Goal: Book appointment/travel/reservation

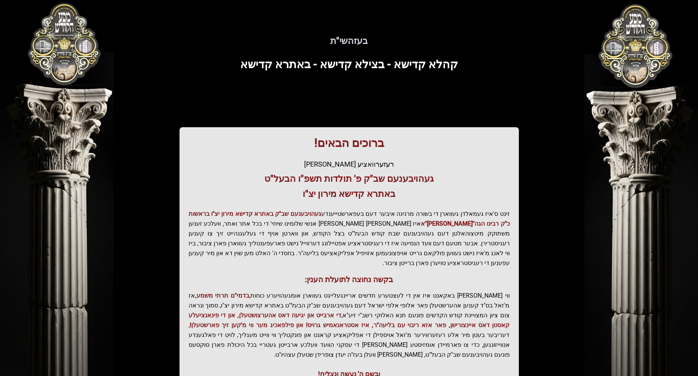
scroll to position [62, 0]
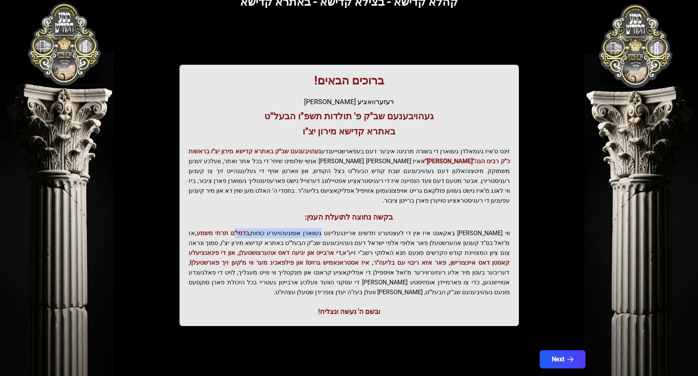
drag, startPoint x: 337, startPoint y: 215, endPoint x: 280, endPoint y: 215, distance: 56.4
click at [280, 215] on div "ברוכים הבאים! רעזערוואציע אפטיילונג פונעם געהויבענעם שב"ק פ' תולדות תשפ"ו הבעל"…" at bounding box center [348, 195] width 339 height 261
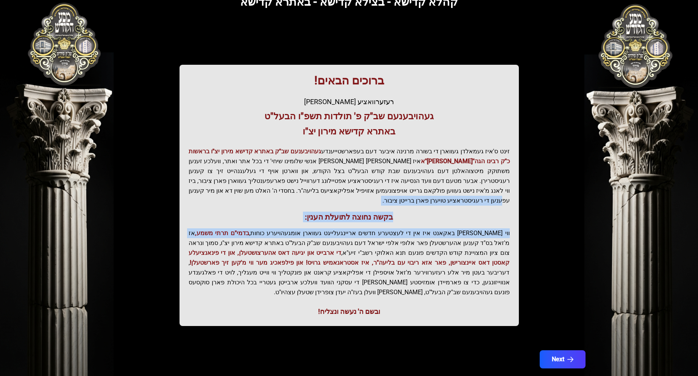
drag, startPoint x: 234, startPoint y: 214, endPoint x: 380, endPoint y: 186, distance: 149.2
click at [378, 188] on div "ברוכים הבאים! רעזערוואציע אפטיילונג פונעם געהויבענעם שב"ק פ' תולדות תשפ"ו הבעל"…" at bounding box center [348, 195] width 339 height 261
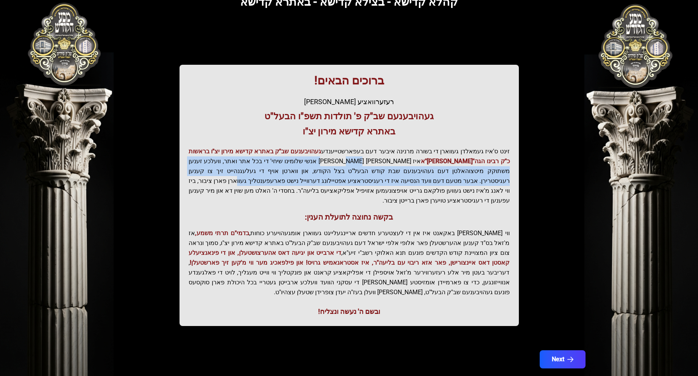
drag, startPoint x: 405, startPoint y: 165, endPoint x: 385, endPoint y: 197, distance: 37.1
click at [388, 194] on p "זינט ס'איז געמאלדן געווארן די בשורה מרנינה איבער דעם בעפארשטייענדע געהויבענעם ש…" at bounding box center [349, 176] width 321 height 59
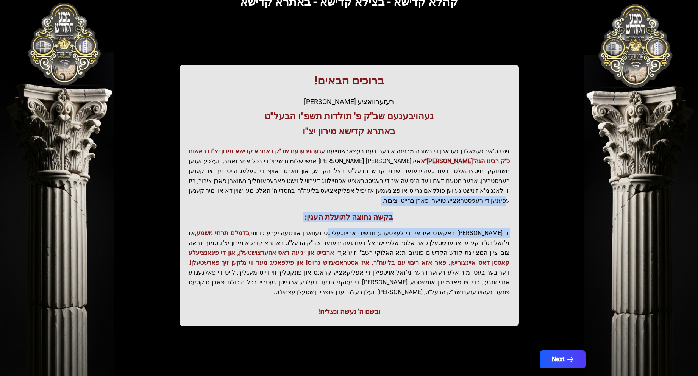
drag, startPoint x: 358, startPoint y: 228, endPoint x: 390, endPoint y: 161, distance: 74.7
click at [387, 172] on div "ברוכים הבאים! רעזערוואציע אפטיילונג פונעם געהויבענעם שב"ק פ' תולדות תשפ"ו הבעל"…" at bounding box center [348, 195] width 339 height 261
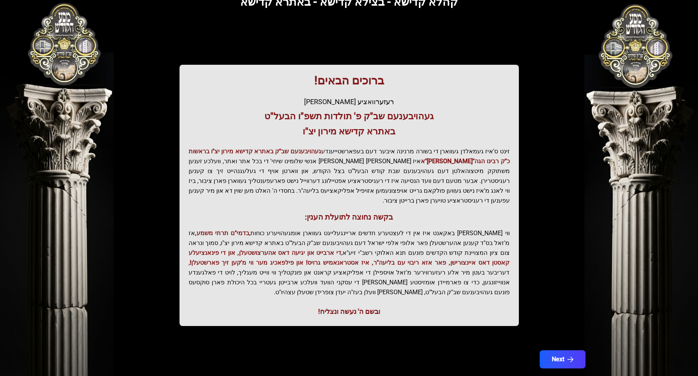
click at [392, 156] on p "זינט ס'איז געמאלדן געווארן די בשורה מרנינה איבער דעם בעפארשטייענדע געהויבענעם ש…" at bounding box center [349, 176] width 321 height 59
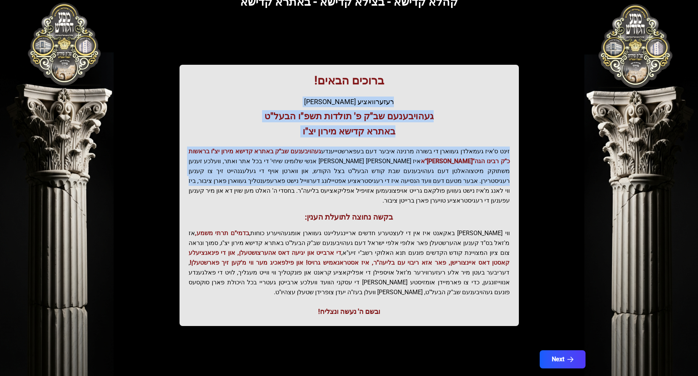
drag, startPoint x: 388, startPoint y: 107, endPoint x: 338, endPoint y: 200, distance: 106.0
click at [343, 193] on div "ברוכים הבאים! רעזערוואציע אפטיילונג פונעם געהויבענעם שב"ק פ' תולדות תשפ"ו הבעל"…" at bounding box center [348, 195] width 339 height 261
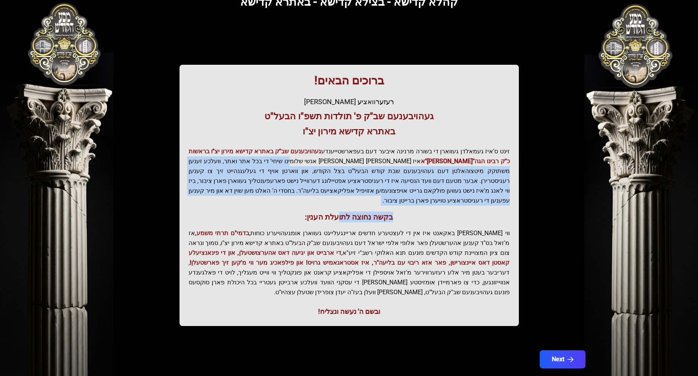
drag, startPoint x: 338, startPoint y: 200, endPoint x: 387, endPoint y: 140, distance: 78.3
click at [377, 150] on div "ברוכים הבאים! רעזערוואציע אפטיילונג פונעם געהויבענעם שב"ק פ' תולדות תשפ"ו הבעל"…" at bounding box center [348, 195] width 339 height 261
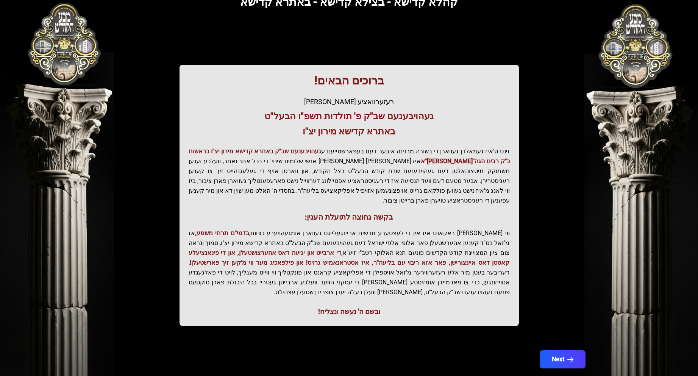
drag, startPoint x: 387, startPoint y: 140, endPoint x: 384, endPoint y: 144, distance: 5.7
click at [387, 140] on div "ברוכים הבאים! רעזערוואציע אפטיילונג פונעם געהויבענעם שב"ק פ' תולדות תשפ"ו הבעל"…" at bounding box center [348, 195] width 339 height 261
drag, startPoint x: 356, startPoint y: 154, endPoint x: 268, endPoint y: 170, distance: 89.9
click at [299, 152] on p "זינט ס'איז געמאלדן געווארן די בשורה מרנינה איבער דעם בעפארשטייענדע געהויבענעם ש…" at bounding box center [349, 176] width 321 height 59
drag, startPoint x: 214, startPoint y: 193, endPoint x: 310, endPoint y: 184, distance: 96.2
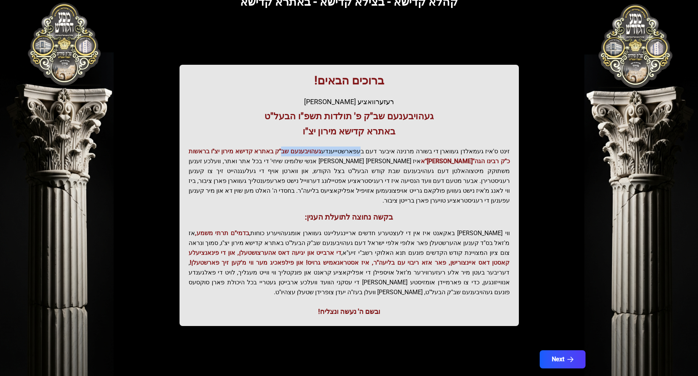
click at [290, 188] on p "זינט ס'איז געמאלדן געווארן די בשורה מרנינה איבער דעם בעפארשטייענדע געהויבענעם ש…" at bounding box center [349, 176] width 321 height 59
click at [321, 187] on p "זינט ס'איז געמאלדן געווארן די בשורה מרנינה איבער דעם בעפארשטייענדע געהויבענעם ש…" at bounding box center [349, 176] width 321 height 59
click at [574, 350] on button "Next" at bounding box center [562, 359] width 48 height 19
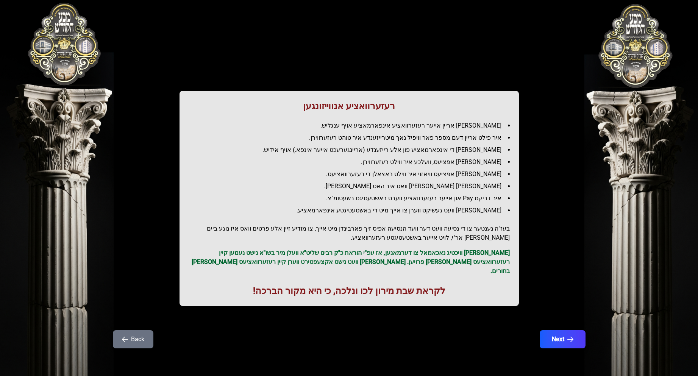
scroll to position [0, 0]
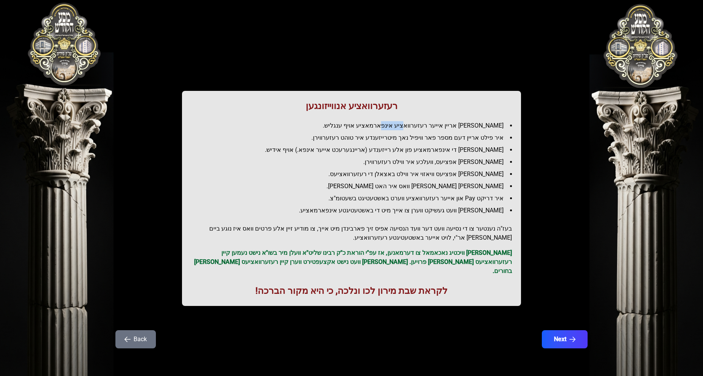
drag, startPoint x: 429, startPoint y: 123, endPoint x: 402, endPoint y: 130, distance: 27.0
click at [402, 130] on ul "[PERSON_NAME] אריין אייער רעזערוואציע אינפארמאציע אויף ענגליש. איר פילט אריין ד…" at bounding box center [351, 168] width 321 height 94
drag, startPoint x: 371, startPoint y: 141, endPoint x: 485, endPoint y: 138, distance: 113.6
click at [449, 136] on li "איר פילט אריין דעם מספר פאר וויפיל נאך מיטרייזענדע איר טוהט רעזערווירן." at bounding box center [354, 137] width 315 height 9
drag, startPoint x: 485, startPoint y: 138, endPoint x: 305, endPoint y: 138, distance: 179.5
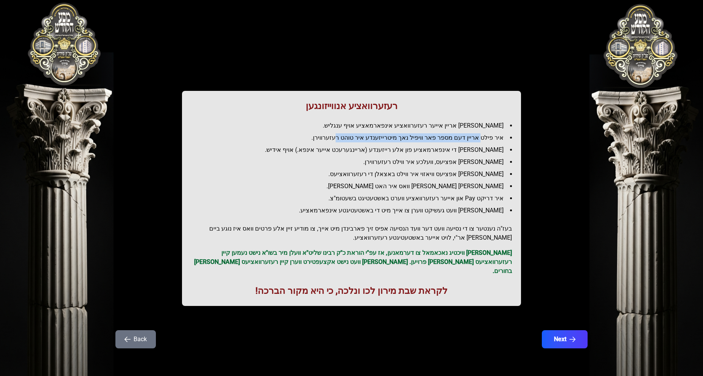
click at [351, 138] on li "איר פילט אריין דעם מספר פאר וויפיל נאך מיטרייזענדע איר טוהט רעזערווירן." at bounding box center [354, 137] width 315 height 9
drag, startPoint x: 305, startPoint y: 138, endPoint x: 412, endPoint y: 133, distance: 107.6
click at [406, 133] on ul "[PERSON_NAME] אריין אייער רעזערוואציע אינפארמאציע אויף ענגליש. איר פילט אריין ד…" at bounding box center [351, 168] width 321 height 94
drag, startPoint x: 451, startPoint y: 134, endPoint x: 337, endPoint y: 136, distance: 114.7
click at [348, 136] on li "איר פילט אריין דעם מספר פאר וויפיל נאך מיטרייזענדע איר טוהט רעזערווירן." at bounding box center [354, 137] width 315 height 9
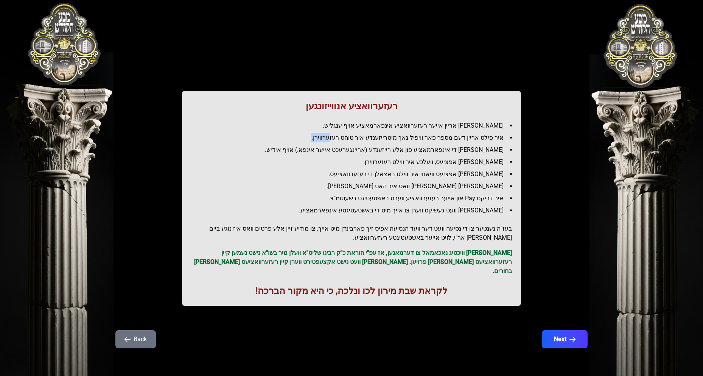
drag, startPoint x: 307, startPoint y: 137, endPoint x: 405, endPoint y: 141, distance: 97.8
click at [354, 137] on li "איר פילט אריין דעם מספר פאר וויפיל נאך מיטרייזענדע איר טוהט רעזערווירן." at bounding box center [354, 137] width 315 height 9
drag, startPoint x: 453, startPoint y: 147, endPoint x: 348, endPoint y: 140, distance: 105.4
click at [361, 140] on ul "[PERSON_NAME] אריין אייער רעזערוואציע אינפארמאציע אויף ענגליש. איר פילט אריין ד…" at bounding box center [351, 168] width 321 height 94
drag, startPoint x: 291, startPoint y: 146, endPoint x: 387, endPoint y: 150, distance: 95.9
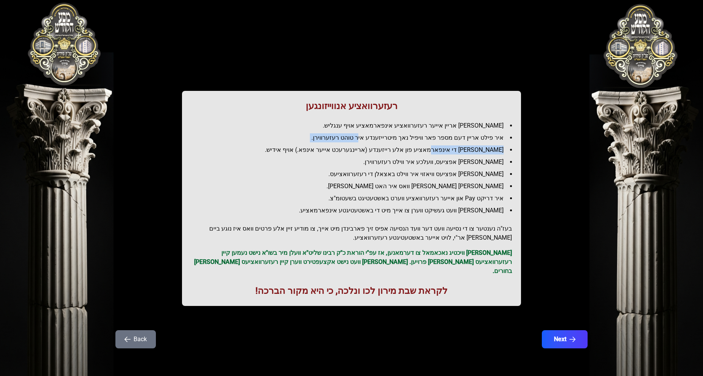
click at [348, 146] on li "[PERSON_NAME] די אינפארמאציע פון אלע רייזענדע (אריינגערעכט אייער אינפא.) אויף א…" at bounding box center [354, 149] width 315 height 9
drag, startPoint x: 408, startPoint y: 151, endPoint x: 297, endPoint y: 154, distance: 110.6
click at [318, 150] on li "[PERSON_NAME] די אינפארמאציע פון אלע רייזענדע (אריינגערעכט אייער אינפא.) אויף א…" at bounding box center [354, 149] width 315 height 9
drag, startPoint x: 297, startPoint y: 154, endPoint x: 444, endPoint y: 163, distance: 146.8
click at [404, 156] on ul "[PERSON_NAME] אריין אייער רעזערוואציע אינפארמאציע אויף ענגליש. איר פילט אריין ד…" at bounding box center [351, 168] width 321 height 94
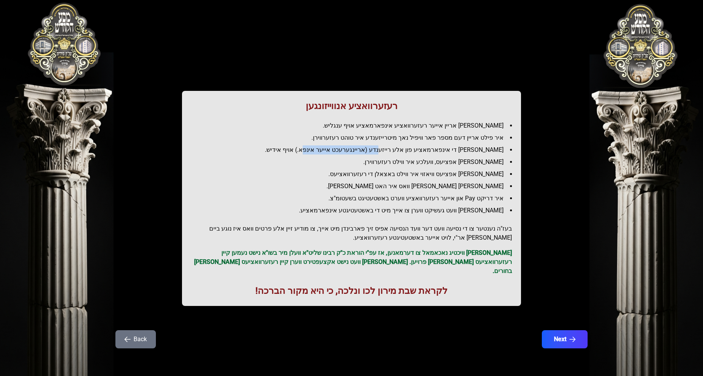
drag, startPoint x: 371, startPoint y: 188, endPoint x: 388, endPoint y: 232, distance: 47.6
click at [387, 212] on ul "[PERSON_NAME] אריין אייער רעזערוואציע אינפארמאציע אויף ענגליש. איר פילט אריין ד…" at bounding box center [351, 168] width 321 height 94
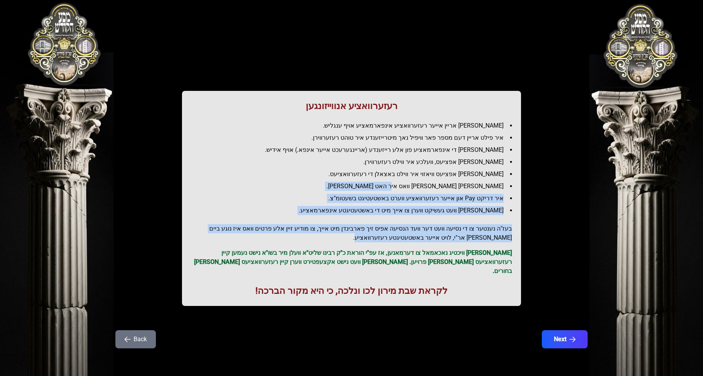
drag, startPoint x: 388, startPoint y: 234, endPoint x: 429, endPoint y: 149, distance: 94.2
click at [424, 164] on div "רעזערוואציע אנווייזונגען איר לייגט אריין אייער רעזערוואציע אינפארמאציע אויף ענג…" at bounding box center [351, 198] width 339 height 215
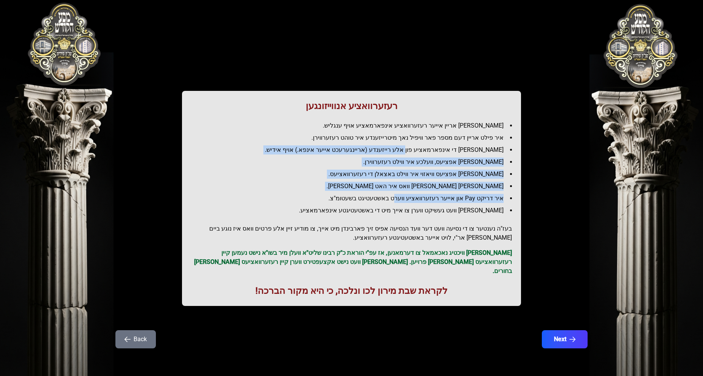
drag, startPoint x: 429, startPoint y: 149, endPoint x: 404, endPoint y: 212, distance: 67.8
click at [404, 212] on ul "[PERSON_NAME] אריין אייער רעזערוואציע אינפארמאציע אויף ענגליש. איר פילט אריין ד…" at bounding box center [351, 168] width 321 height 94
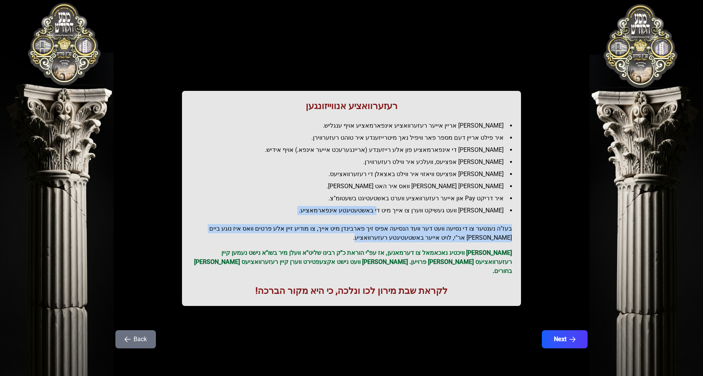
drag, startPoint x: 395, startPoint y: 236, endPoint x: 419, endPoint y: 177, distance: 64.0
click at [411, 197] on div "רעזערוואציע אנווייזונגען איר לייגט אריין אייער רעזערוואציע אינפארמאציע אויף ענג…" at bounding box center [351, 198] width 339 height 215
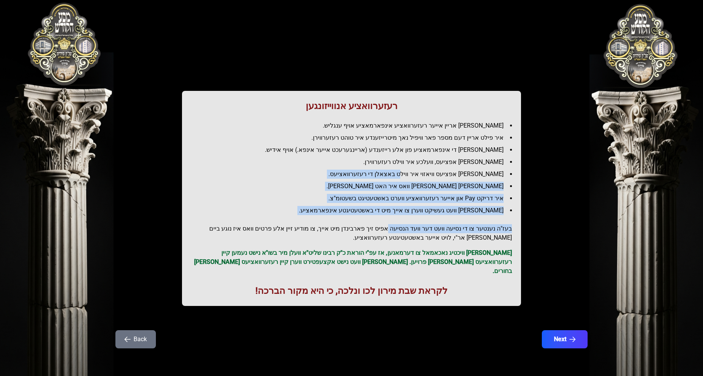
drag, startPoint x: 419, startPoint y: 177, endPoint x: 386, endPoint y: 242, distance: 72.5
click at [392, 230] on div "רעזערוואציע אנווייזונגען איר לייגט אריין אייער רעזערוואציע אינפארמאציע אויף ענג…" at bounding box center [351, 198] width 339 height 215
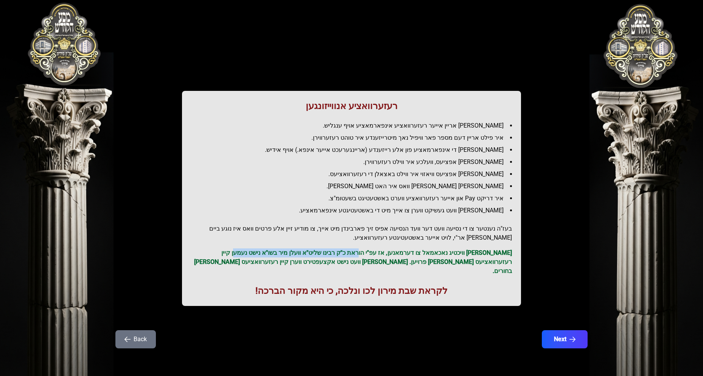
drag, startPoint x: 376, startPoint y: 253, endPoint x: 218, endPoint y: 242, distance: 158.6
click at [253, 248] on p "[PERSON_NAME] וויכטיג נאכאמאל צו דערמאנען, אז עפ"י הוראת כ"ק רבינו שליט"א וועלן…" at bounding box center [351, 261] width 321 height 27
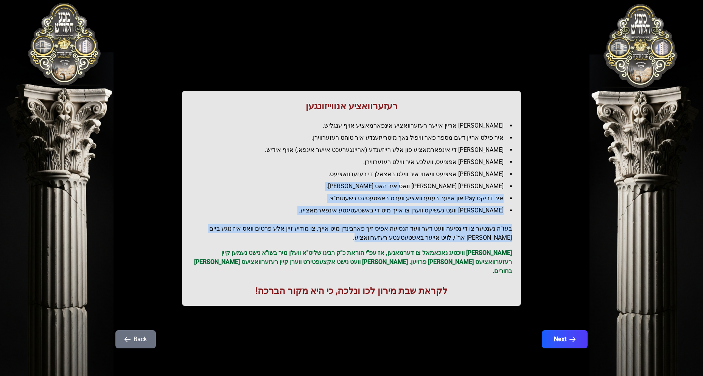
drag, startPoint x: 217, startPoint y: 242, endPoint x: 430, endPoint y: 178, distance: 222.2
click at [430, 178] on div "רעזערוואציע אנווייזונגען איר לייגט אריין אייער רעזערוואציע אינפארמאציע אויף ענג…" at bounding box center [351, 198] width 339 height 215
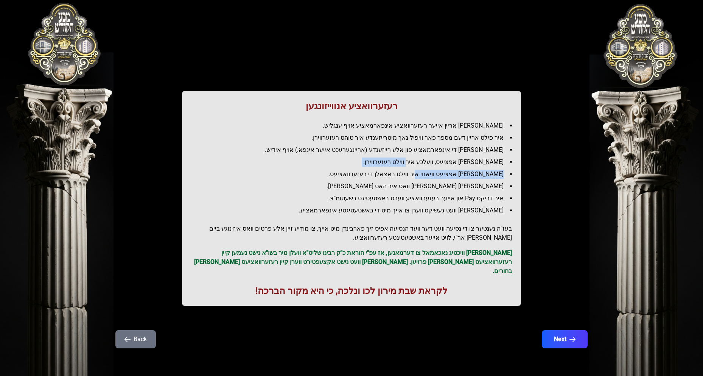
drag, startPoint x: 435, startPoint y: 165, endPoint x: 424, endPoint y: 207, distance: 43.3
click at [433, 173] on ul "[PERSON_NAME] אריין אייער רעזערוואציע אינפארמאציע אויף ענגליש. איר פילט אריין ד…" at bounding box center [351, 168] width 321 height 94
drag, startPoint x: 389, startPoint y: 252, endPoint x: 299, endPoint y: 250, distance: 89.8
click at [348, 254] on p "[PERSON_NAME] וויכטיג נאכאמאל צו דערמאנען, אז עפ"י הוראת כ"ק רבינו שליט"א וועלן…" at bounding box center [351, 261] width 321 height 27
drag, startPoint x: 299, startPoint y: 250, endPoint x: 412, endPoint y: 278, distance: 116.3
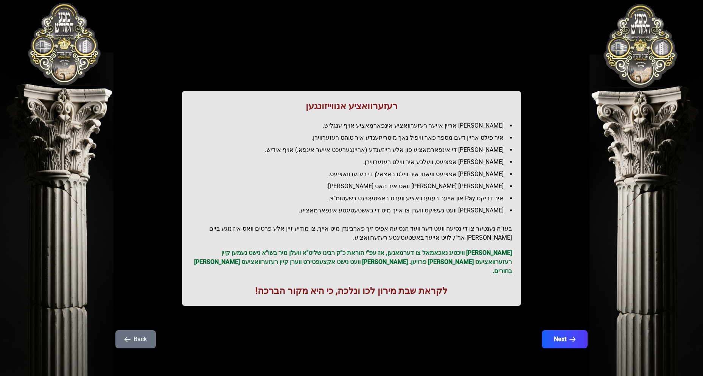
click at [300, 250] on p "[PERSON_NAME] וויכטיג נאכאמאל צו דערמאנען, אז עפ"י הוראת כ"ק רבינו שליט"א וועלן…" at bounding box center [351, 261] width 321 height 27
click at [565, 330] on button "Next" at bounding box center [565, 339] width 48 height 19
